Goal: Task Accomplishment & Management: Manage account settings

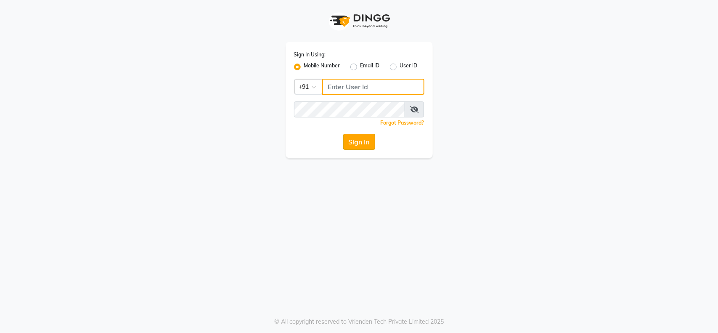
type input "9921216312"
click at [350, 142] on button "Sign In" at bounding box center [359, 142] width 32 height 16
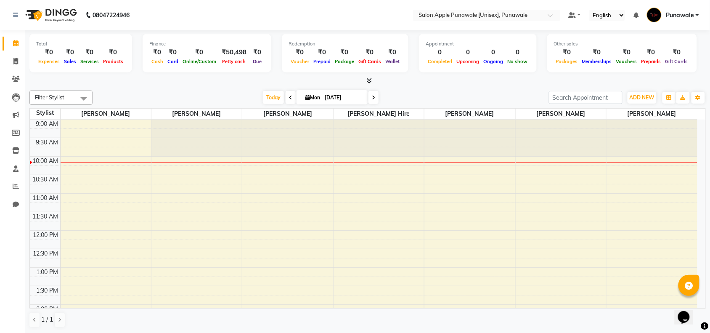
click at [286, 96] on span at bounding box center [291, 97] width 10 height 13
type input "[DATE]"
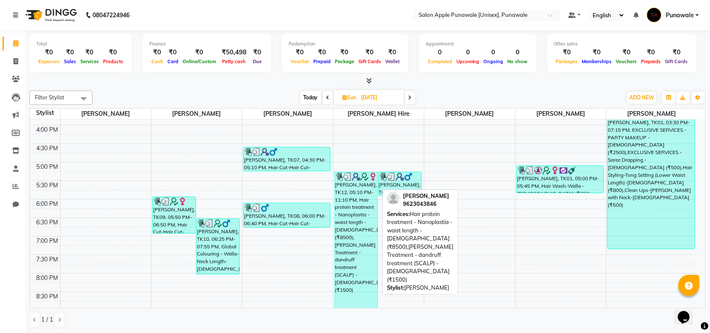
scroll to position [230, 0]
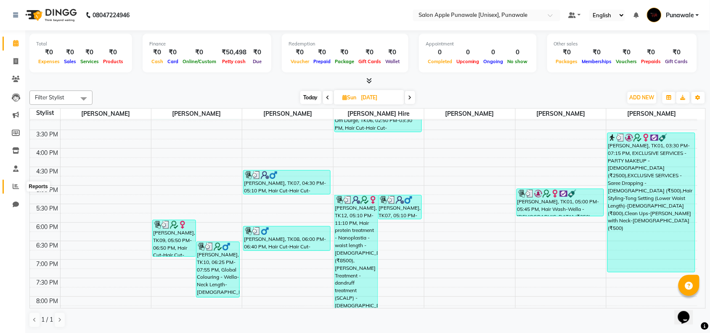
click at [16, 187] on icon at bounding box center [16, 186] width 6 height 6
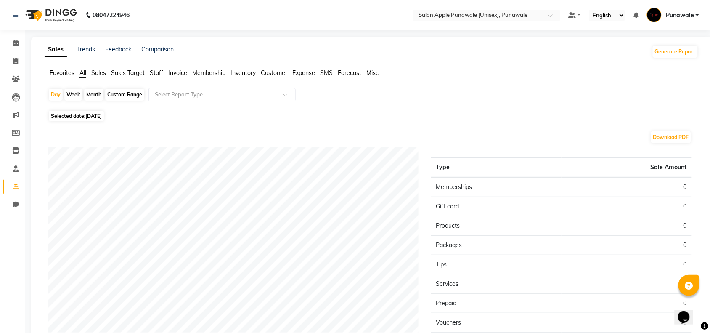
click at [88, 95] on div "Month" at bounding box center [93, 95] width 19 height 12
select select "9"
select select "2025"
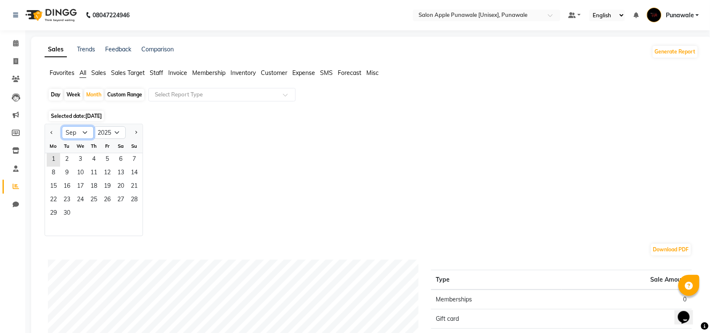
click at [85, 135] on select "Jan Feb Mar Apr May Jun [DATE] Aug Sep Oct Nov Dec" at bounding box center [78, 132] width 32 height 13
select select "8"
click at [62, 127] on select "Jan Feb Mar Apr May Jun [DATE] Aug Sep Oct Nov Dec" at bounding box center [78, 132] width 32 height 13
click at [133, 212] on span "31" at bounding box center [133, 213] width 13 height 13
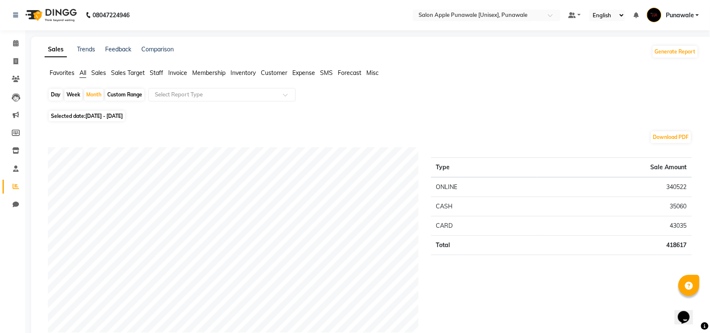
click at [154, 74] on span "Staff" at bounding box center [156, 73] width 13 height 8
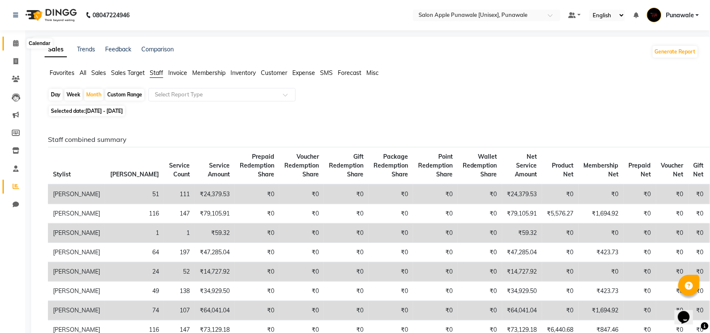
click at [17, 43] on icon at bounding box center [15, 43] width 5 height 6
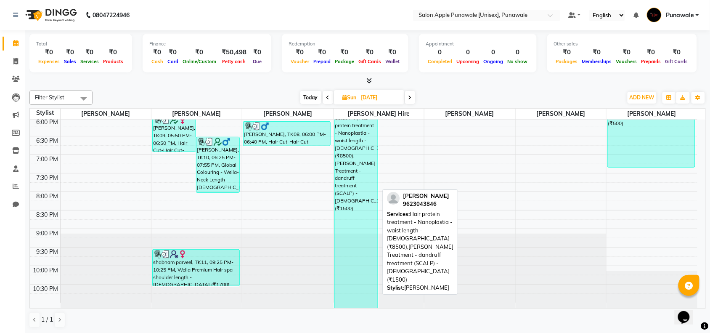
scroll to position [335, 0]
click at [360, 230] on div "[PERSON_NAME], TK12, 05:10 PM-11:10 PM, Hair protein treatment - Nanoplastia - …" at bounding box center [356, 199] width 43 height 218
select select "3"
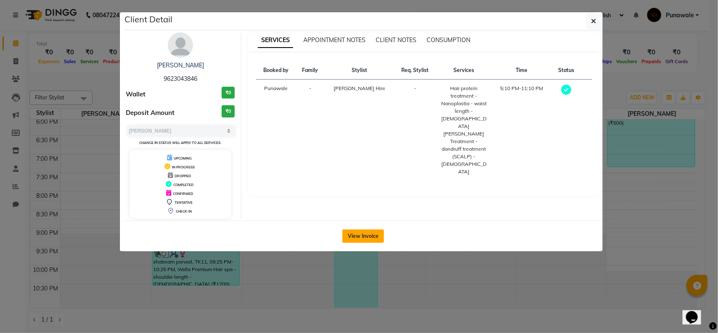
click at [371, 236] on button "View Invoice" at bounding box center [363, 235] width 42 height 13
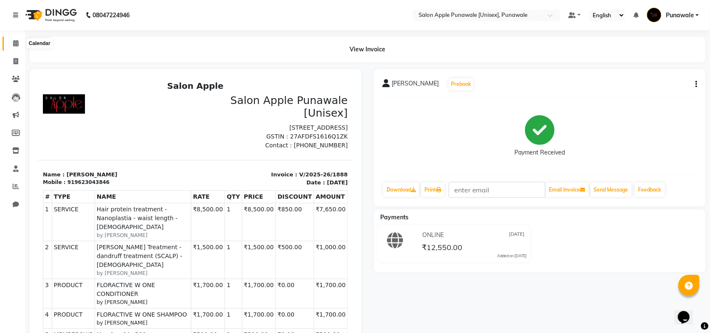
click at [18, 42] on icon at bounding box center [15, 43] width 5 height 6
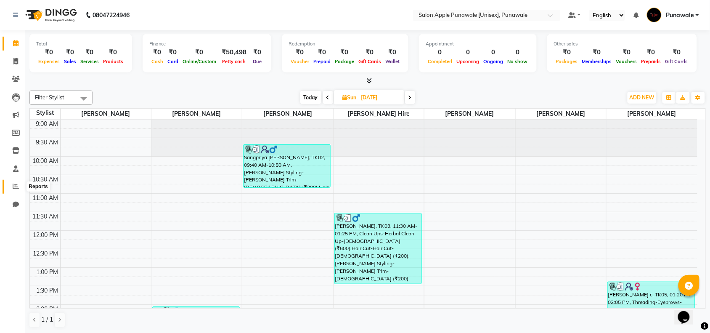
click at [13, 186] on icon at bounding box center [16, 186] width 6 height 6
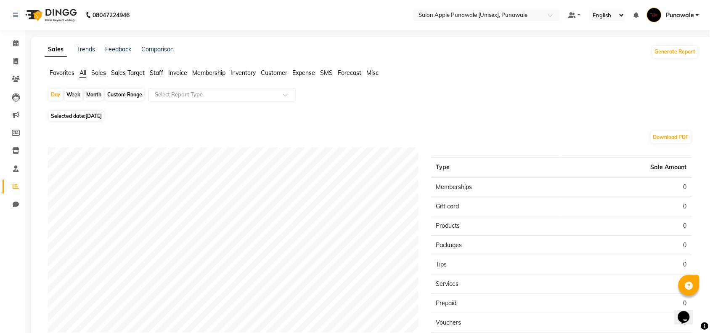
click at [98, 93] on div "Month" at bounding box center [93, 95] width 19 height 12
select select "9"
select select "2025"
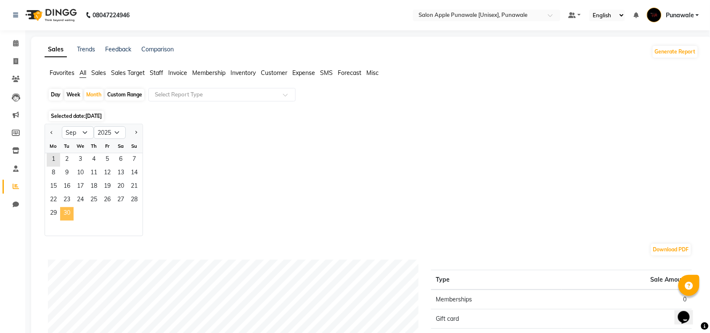
click at [72, 216] on span "30" at bounding box center [66, 213] width 13 height 13
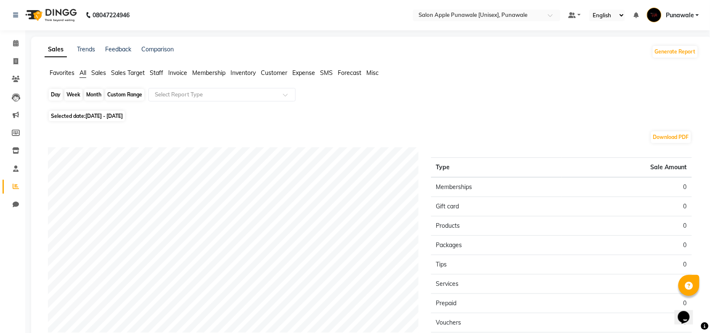
click at [85, 94] on div "Month" at bounding box center [93, 95] width 19 height 12
select select "9"
select select "2025"
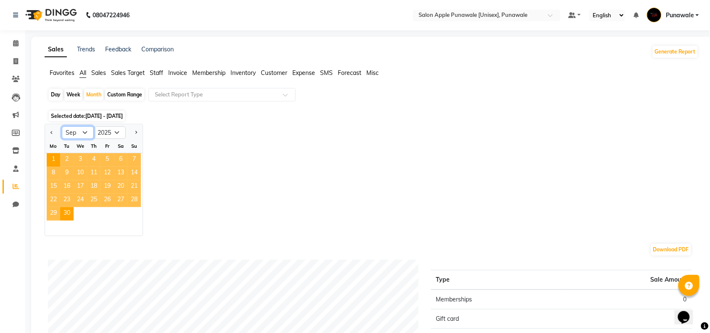
click at [79, 135] on select "Jan Feb Mar Apr May Jun [DATE] Aug Sep Oct Nov Dec" at bounding box center [78, 132] width 32 height 13
select select "8"
click at [62, 127] on select "Jan Feb Mar Apr May Jun [DATE] Aug Sep Oct Nov Dec" at bounding box center [78, 132] width 32 height 13
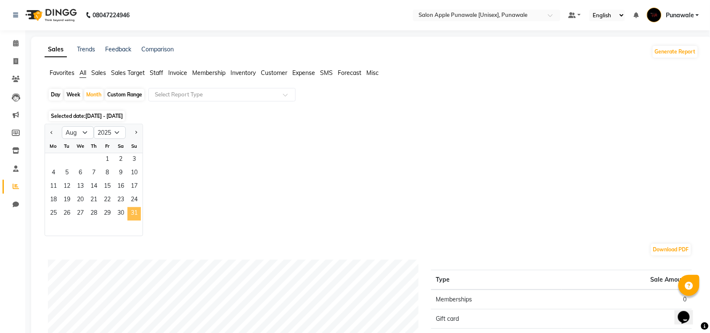
click at [137, 212] on span "31" at bounding box center [133, 213] width 13 height 13
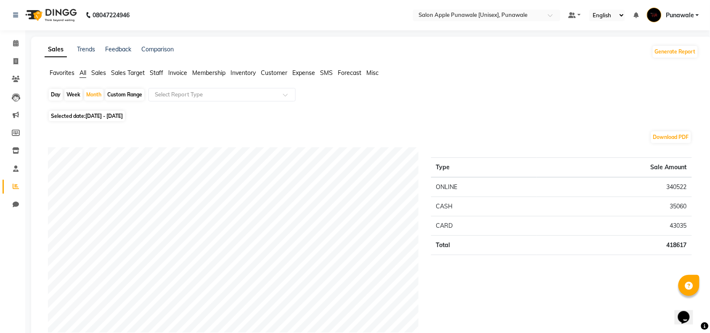
click at [155, 72] on span "Staff" at bounding box center [156, 73] width 13 height 8
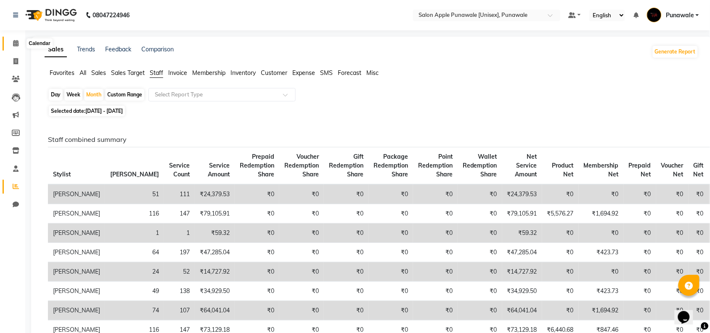
click at [15, 42] on icon at bounding box center [15, 43] width 5 height 6
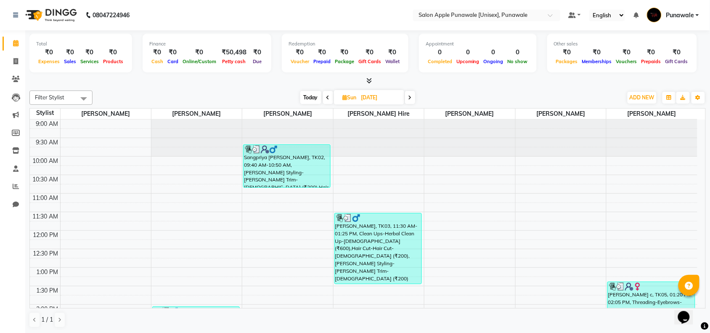
click at [411, 92] on span at bounding box center [410, 97] width 10 height 13
type input "[DATE]"
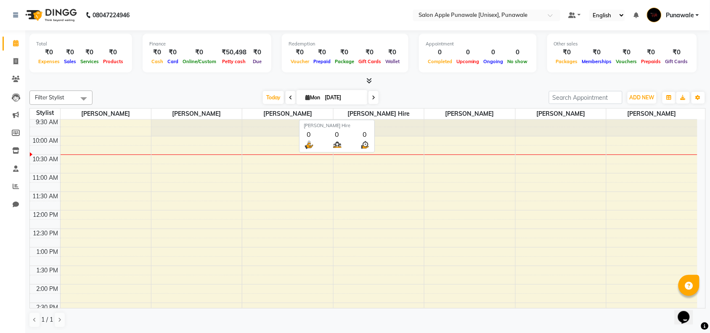
scroll to position [0, 0]
click at [17, 190] on span at bounding box center [15, 186] width 15 height 10
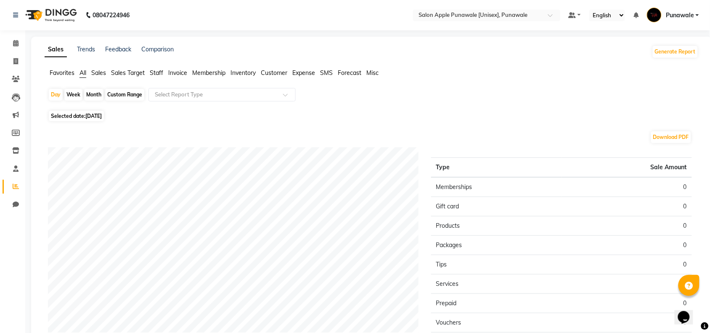
click at [95, 96] on div "Month" at bounding box center [93, 95] width 19 height 12
select select "9"
select select "2025"
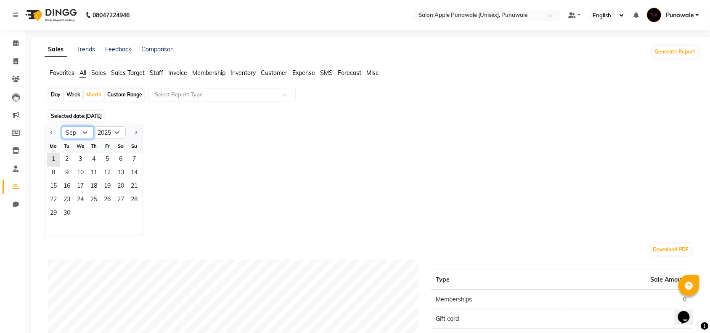
click at [69, 135] on select "Jan Feb Mar Apr May Jun [DATE] Aug Sep Oct Nov Dec" at bounding box center [78, 132] width 32 height 13
select select "8"
click at [62, 127] on select "Jan Feb Mar Apr May Jun [DATE] Aug Sep Oct Nov Dec" at bounding box center [78, 132] width 32 height 13
click at [139, 214] on span "31" at bounding box center [133, 213] width 13 height 13
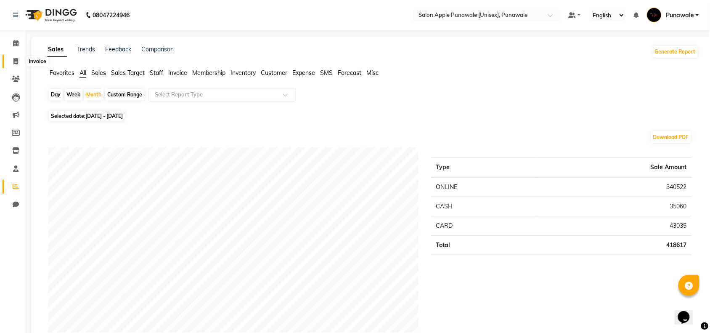
click at [13, 61] on icon at bounding box center [15, 61] width 5 height 6
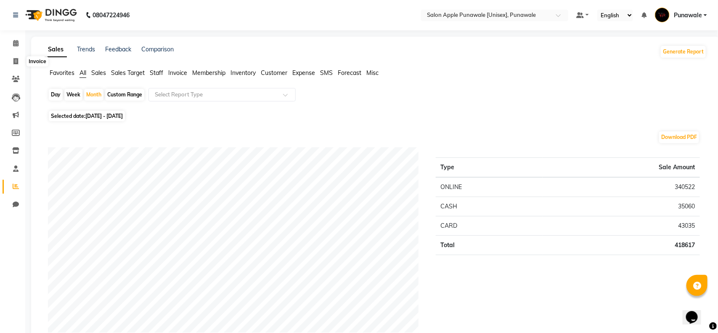
select select "5421"
select select "service"
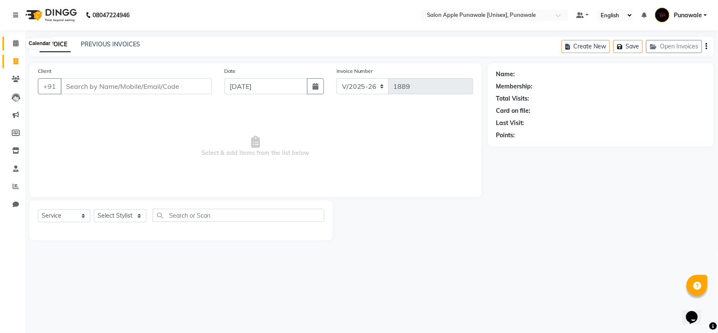
click at [14, 43] on icon at bounding box center [15, 43] width 5 height 6
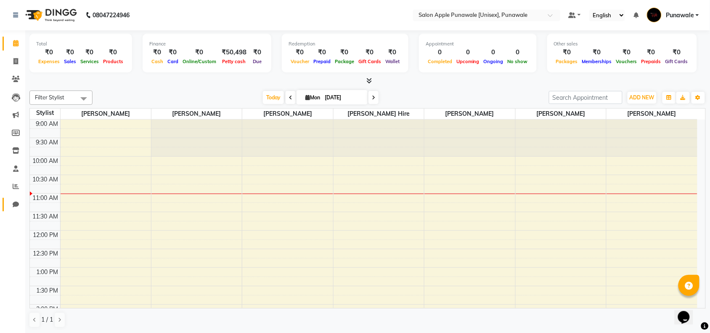
scroll to position [0, 0]
click at [18, 187] on icon at bounding box center [16, 186] width 6 height 6
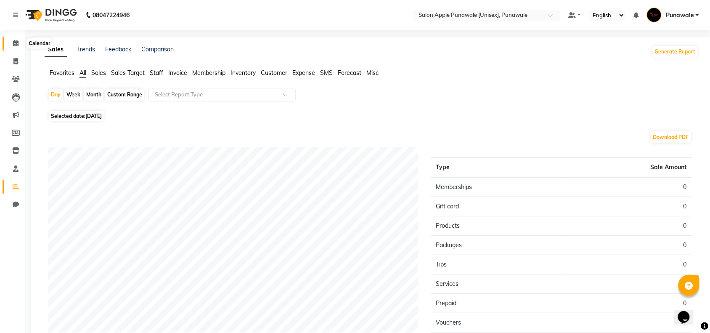
click at [16, 46] on icon at bounding box center [15, 43] width 5 height 6
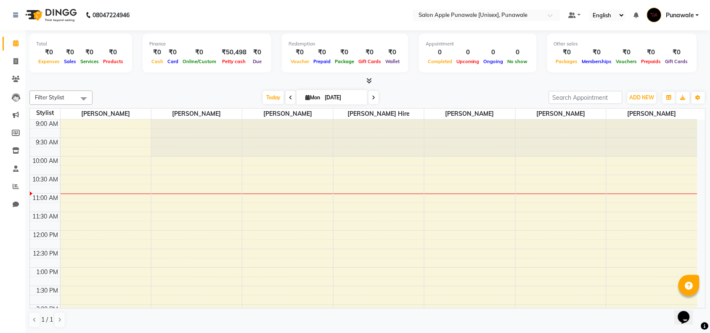
click at [286, 98] on span at bounding box center [291, 97] width 10 height 13
type input "[DATE]"
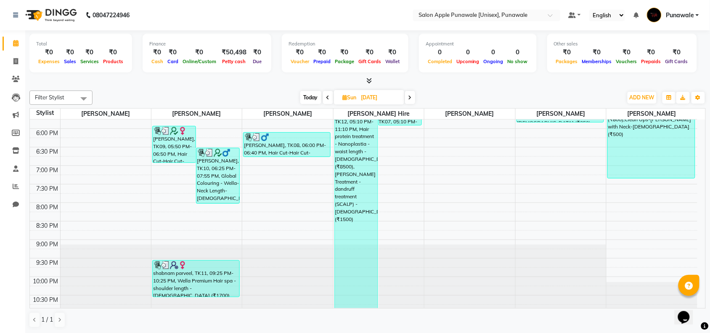
scroll to position [335, 0]
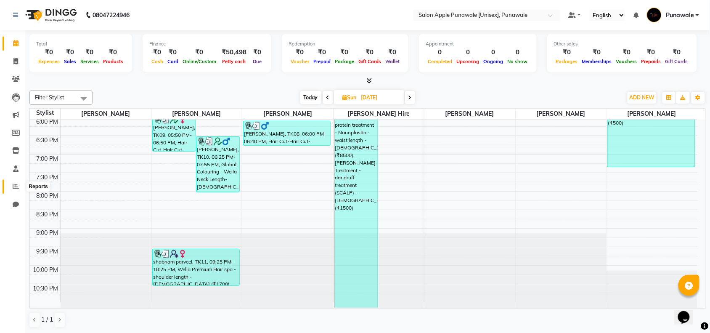
click at [13, 188] on icon at bounding box center [16, 186] width 6 height 6
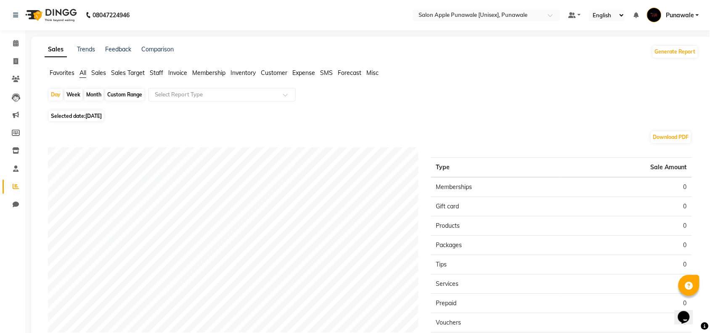
click at [93, 93] on div "Month" at bounding box center [93, 95] width 19 height 12
select select "9"
select select "2025"
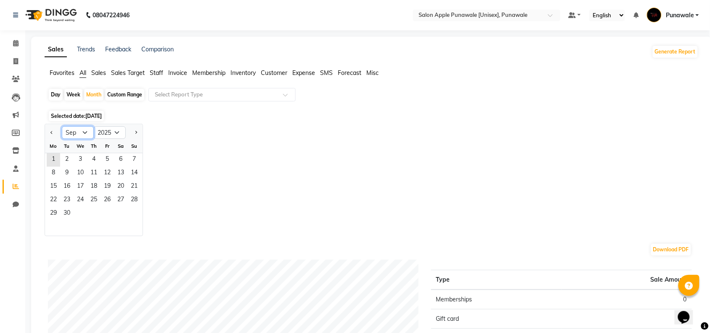
click at [73, 134] on select "Jan Feb Mar Apr May Jun [DATE] Aug Sep Oct Nov Dec" at bounding box center [78, 132] width 32 height 13
select select "8"
click at [62, 127] on select "Jan Feb Mar Apr May Jun [DATE] Aug Sep Oct Nov Dec" at bounding box center [78, 132] width 32 height 13
click at [127, 212] on span "31" at bounding box center [133, 213] width 13 height 13
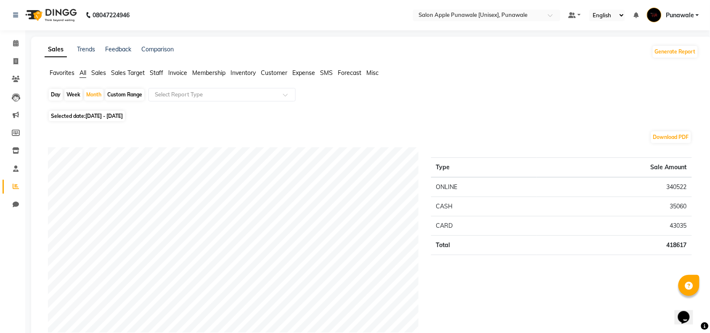
click at [154, 76] on span "Staff" at bounding box center [156, 73] width 13 height 8
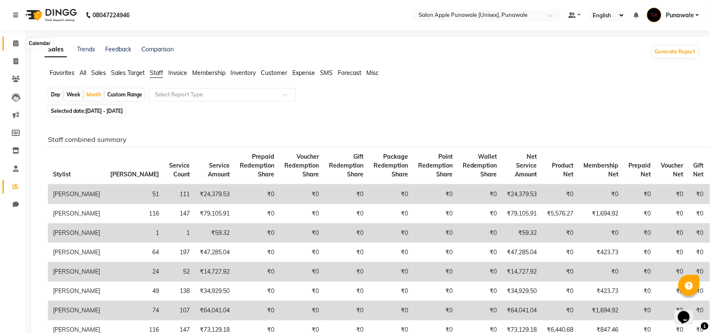
click at [12, 45] on span at bounding box center [15, 44] width 15 height 10
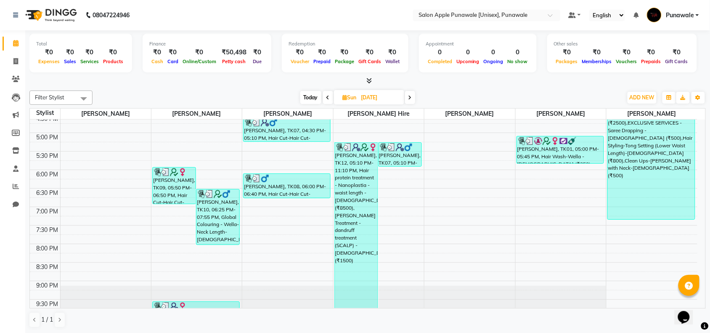
scroll to position [335, 0]
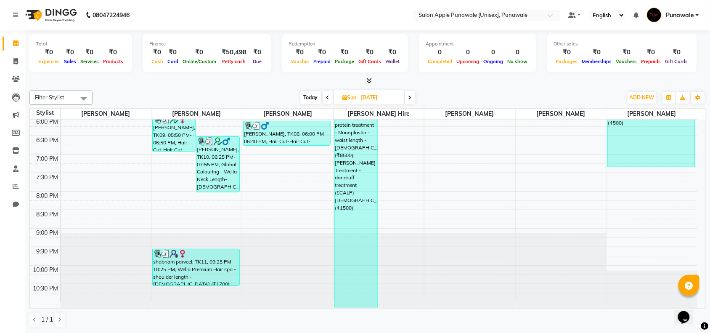
click at [411, 96] on icon at bounding box center [410, 97] width 3 height 5
type input "[DATE]"
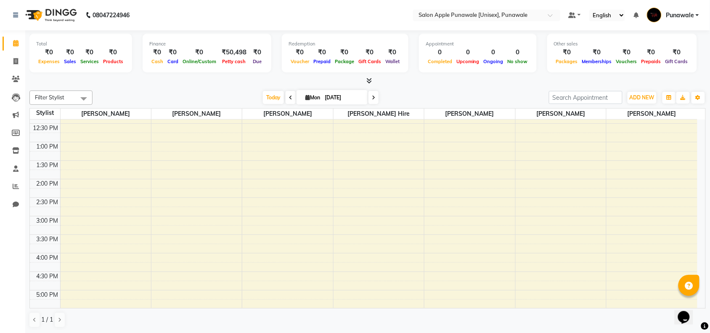
scroll to position [0, 0]
